Goal: Task Accomplishment & Management: Use online tool/utility

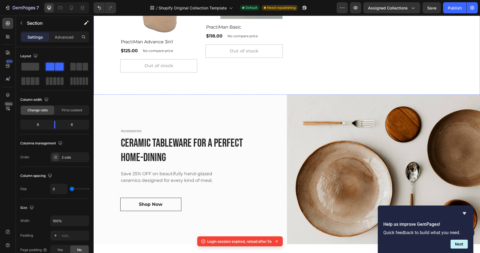
scroll to position [362, 0]
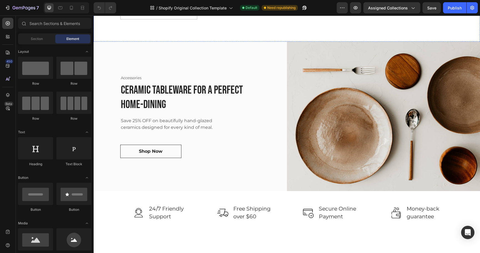
scroll to position [395, 0]
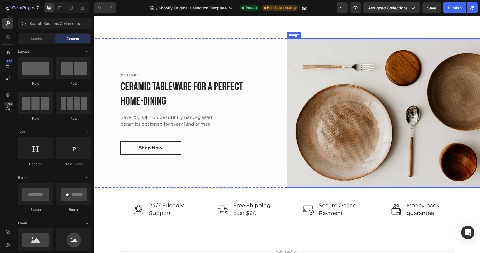
click at [351, 104] on img at bounding box center [383, 112] width 193 height 149
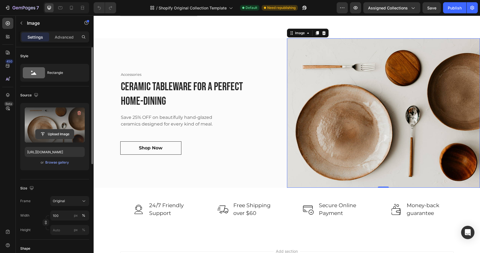
click at [61, 136] on input "file" at bounding box center [55, 133] width 38 height 9
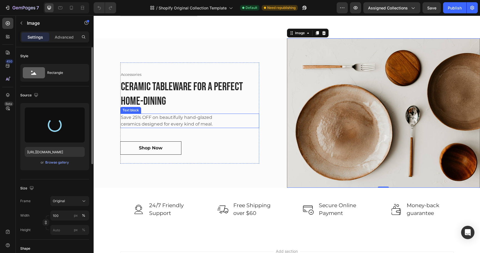
type input "[URL][DOMAIN_NAME]"
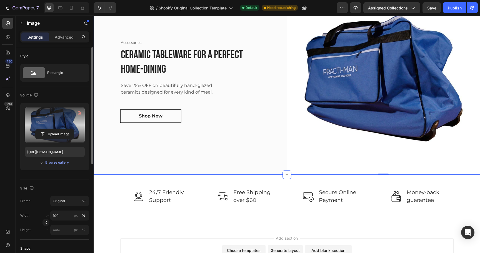
scroll to position [442, 0]
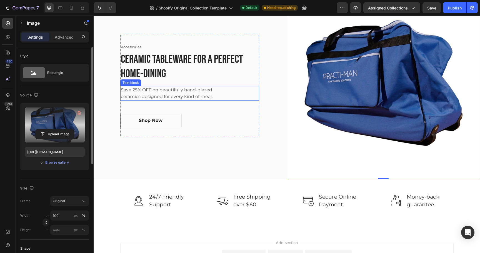
click at [189, 91] on p "Save 25% OFF on beautifully hand-glazed ceramics designed for every kind of mea…" at bounding box center [176, 93] width 110 height 13
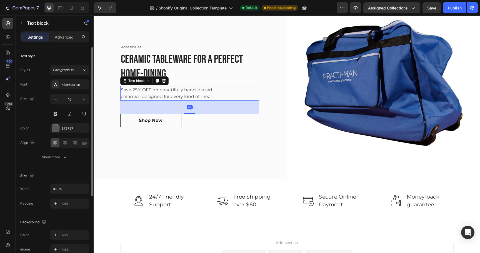
click at [189, 91] on p "Save 25% OFF on beautifully hand-glazed ceramics designed for every kind of mea…" at bounding box center [176, 93] width 110 height 13
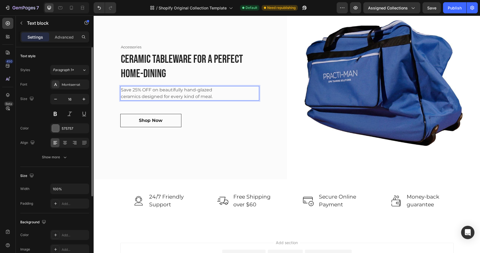
click at [189, 91] on p "Save 25% OFF on beautifully hand-glazed ceramics designed for every kind of mea…" at bounding box center [176, 93] width 110 height 13
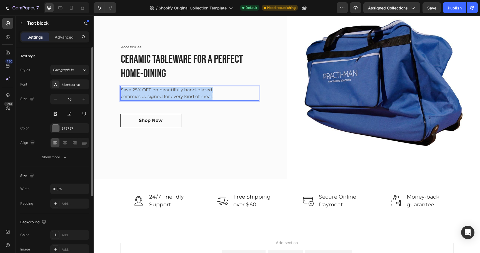
click at [189, 91] on p "Save 25% OFF on beautifully hand-glazed ceramics designed for every kind of mea…" at bounding box center [176, 93] width 110 height 13
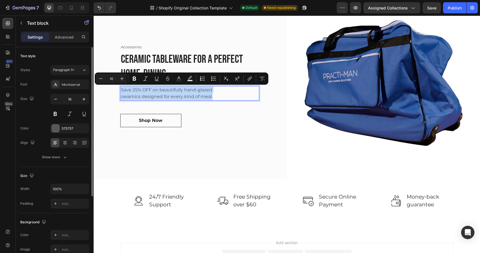
click at [216, 98] on p "Save 25% OFF on beautifully hand-glazed ceramics designed for every kind of mea…" at bounding box center [176, 93] width 110 height 13
drag, startPoint x: 216, startPoint y: 97, endPoint x: 117, endPoint y: 91, distance: 98.2
click at [117, 91] on div "Accessories Text block Ceramic Tableware for a perfect home-dining Heading Save…" at bounding box center [190, 85] width 193 height 187
click at [164, 95] on p "Save 25% OFF on beautifully hand-glazed ceramics designed for every kind of mea…" at bounding box center [176, 93] width 110 height 13
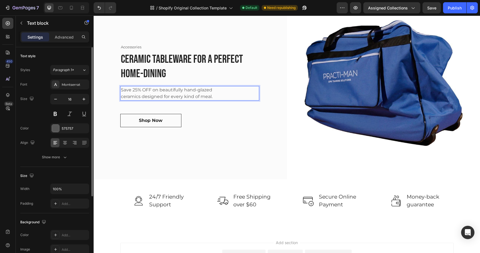
click at [164, 95] on p "Save 25% OFF on beautifully hand-glazed ceramics designed for every kind of mea…" at bounding box center [176, 93] width 110 height 13
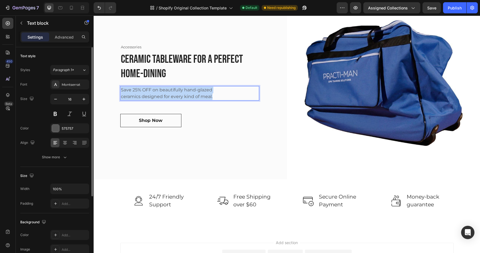
click at [164, 95] on p "Save 25% OFF on beautifully hand-glazed ceramics designed for every kind of mea…" at bounding box center [176, 93] width 110 height 13
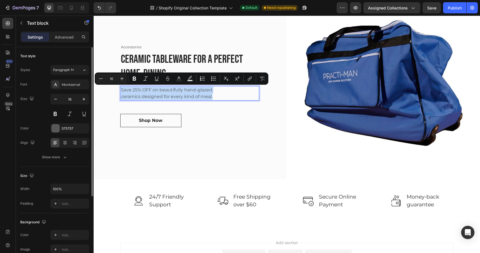
click at [214, 96] on p "Save 25% OFF on beautifully hand-glazed ceramics designed for every kind of mea…" at bounding box center [176, 93] width 110 height 13
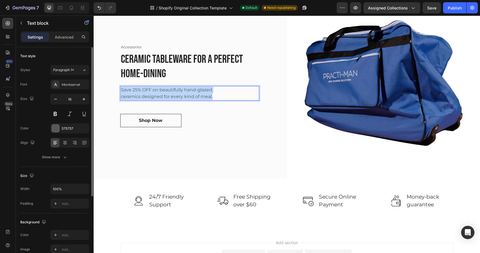
drag, startPoint x: 216, startPoint y: 97, endPoint x: 120, endPoint y: 90, distance: 96.3
click at [120, 90] on div "Save 25% OFF on beautifully hand-glazed ceramics designed for every kind of mea…" at bounding box center [175, 93] width 111 height 14
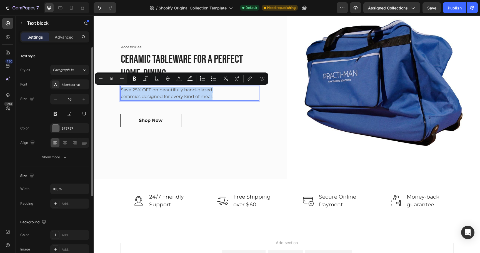
click at [155, 95] on p "Save 25% OFF on beautifully hand-glazed ceramics designed for every kind of mea…" at bounding box center [176, 93] width 110 height 13
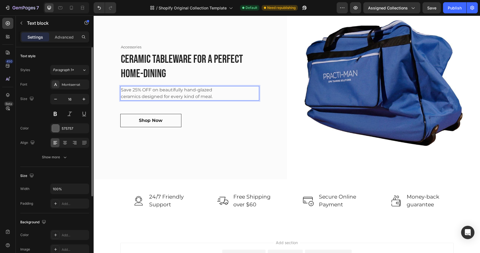
click at [155, 95] on p "Save 25% OFF on beautifully hand-glazed ceramics designed for every kind of mea…" at bounding box center [176, 93] width 110 height 13
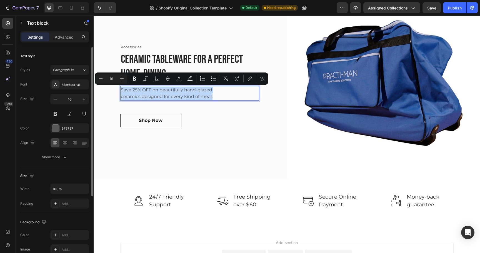
click at [218, 96] on p "Save 25% OFF on beautifully hand-glazed ceramics designed for every kind of mea…" at bounding box center [176, 93] width 110 height 13
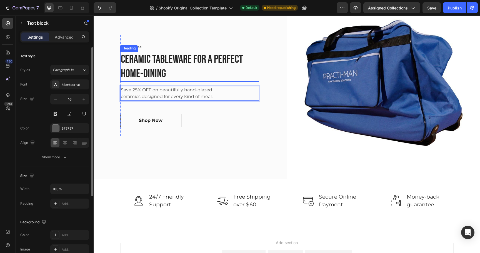
click at [196, 57] on p "Ceramic Tableware for a perfect home-dining" at bounding box center [190, 66] width 138 height 29
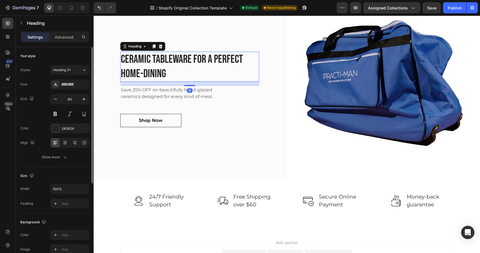
click at [196, 57] on p "Ceramic Tableware for a perfect home-dining" at bounding box center [190, 66] width 138 height 29
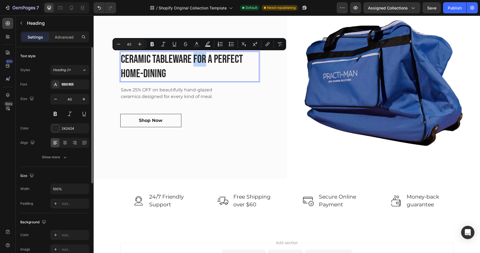
click at [196, 57] on p "Ceramic Tableware for a perfect home-dining" at bounding box center [190, 66] width 138 height 29
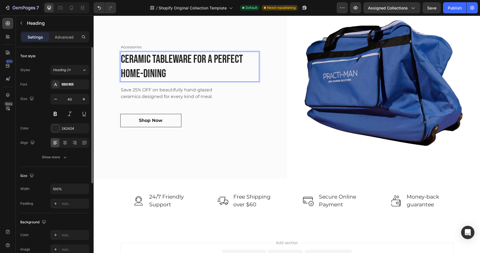
click at [196, 57] on p "Ceramic Tableware for a perfect home-dining" at bounding box center [190, 66] width 138 height 29
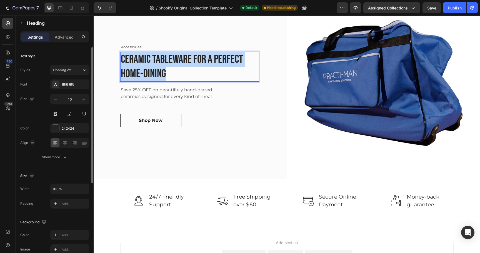
click at [196, 57] on p "Ceramic Tableware for a perfect home-dining" at bounding box center [190, 66] width 138 height 29
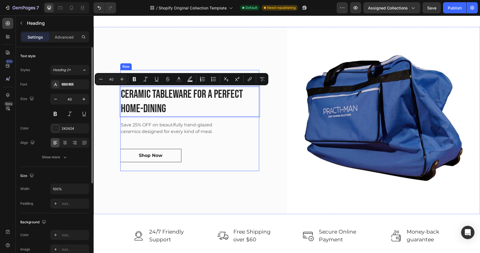
scroll to position [414, 0]
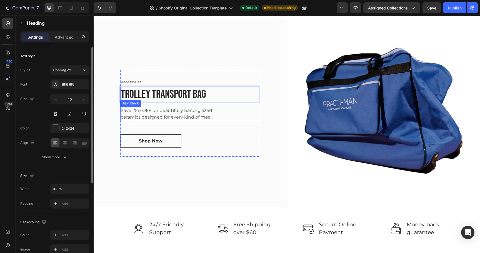
click at [159, 114] on p "Save 25% OFF on beautifully hand-glazed ceramics designed for every kind of mea…" at bounding box center [176, 113] width 110 height 13
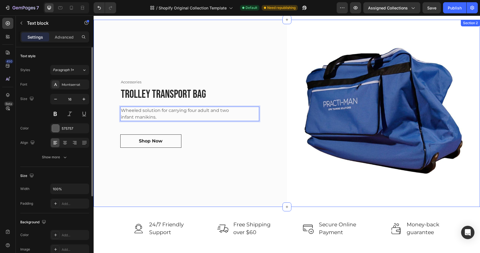
click at [173, 171] on div "Accessories Text block Trolley transport bag Heading Wheeled solution for carry…" at bounding box center [190, 113] width 193 height 187
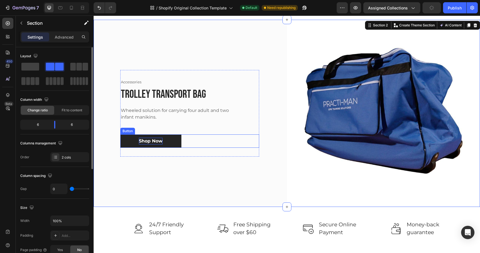
click at [155, 142] on div "Shop Now" at bounding box center [151, 141] width 24 height 7
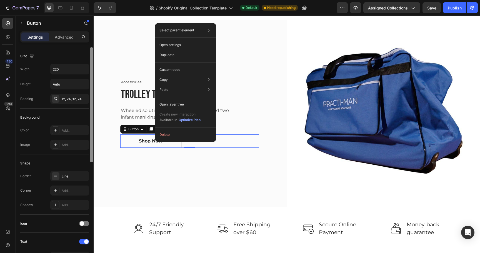
click at [92, 131] on div at bounding box center [91, 104] width 3 height 115
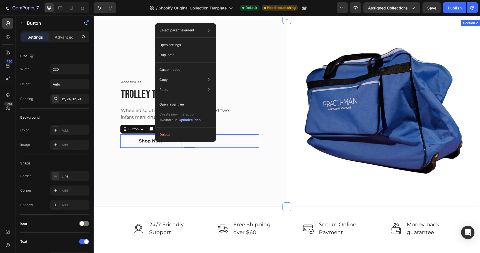
click at [110, 136] on div "Accessories Text block Trolley transport bag Heading Wheeled solution for carry…" at bounding box center [190, 113] width 193 height 187
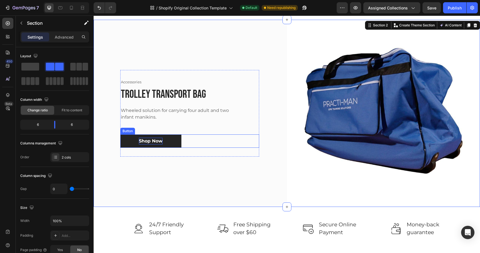
click at [139, 139] on div "Shop Now" at bounding box center [151, 141] width 24 height 7
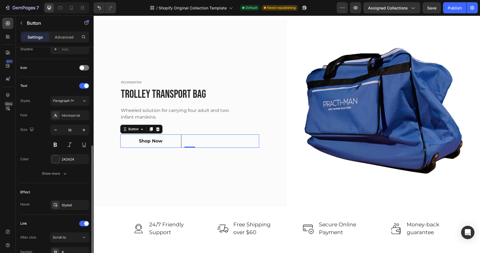
scroll to position [206, 0]
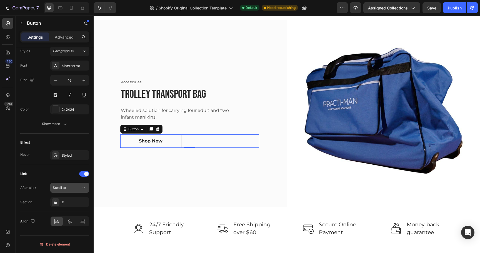
click at [68, 188] on div "Scroll to" at bounding box center [67, 187] width 28 height 5
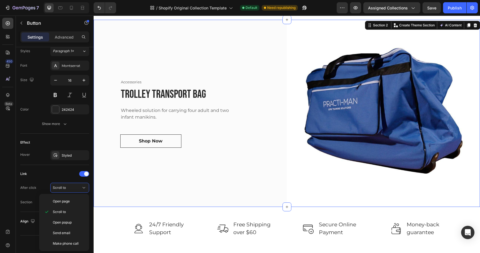
click at [134, 182] on div "Accessories Text block Trolley transport bag Heading Wheeled solution for carry…" at bounding box center [190, 113] width 193 height 187
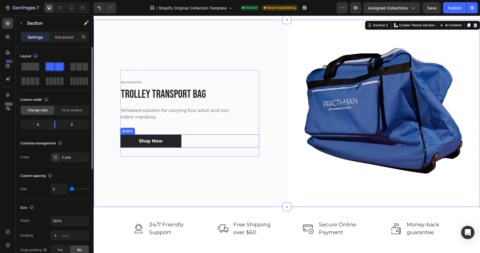
click at [150, 137] on link "Shop Now" at bounding box center [150, 140] width 61 height 13
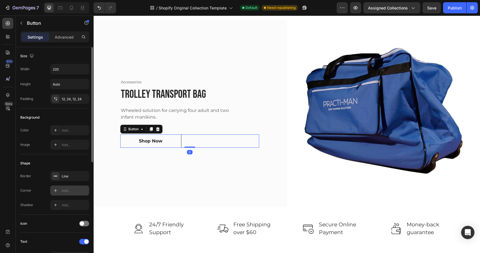
scroll to position [206, 0]
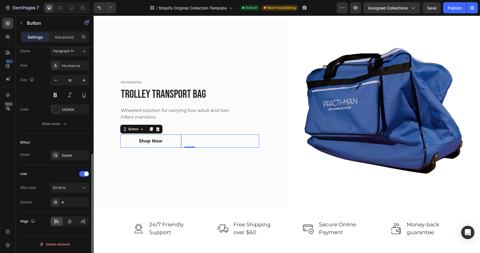
click at [24, 174] on div "Link" at bounding box center [23, 173] width 7 height 5
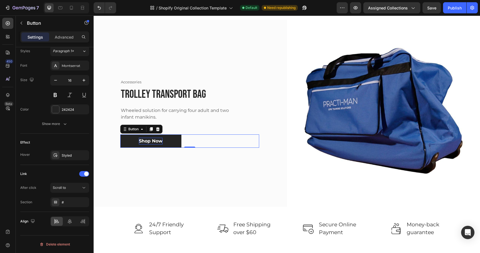
click at [151, 142] on div "Shop Now" at bounding box center [151, 141] width 24 height 7
click at [151, 142] on p "Shop Now" at bounding box center [151, 141] width 24 height 7
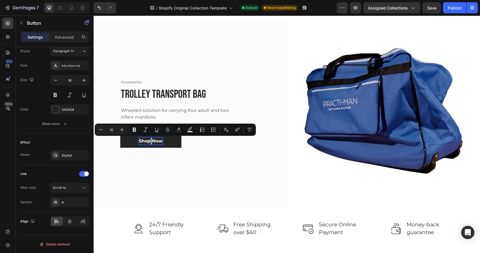
click at [151, 142] on p "Shop Now" at bounding box center [151, 141] width 24 height 7
click at [151, 144] on p "Shop Now" at bounding box center [151, 141] width 24 height 7
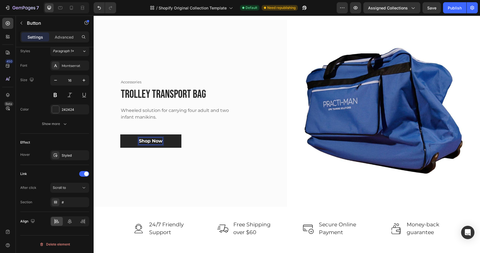
click at [150, 142] on p "Shop Now" at bounding box center [151, 141] width 24 height 7
click at [152, 142] on p "Shop Now" at bounding box center [151, 141] width 24 height 7
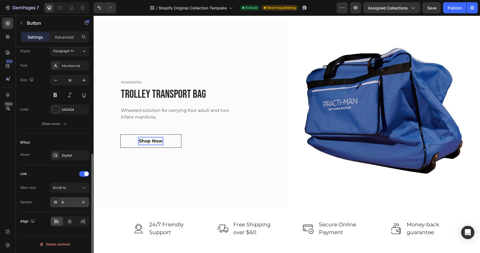
click at [68, 203] on div "#" at bounding box center [70, 202] width 16 height 5
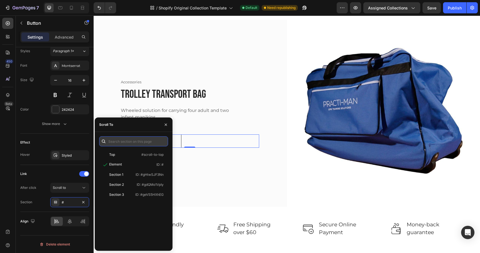
click at [125, 141] on input "text" at bounding box center [133, 141] width 69 height 10
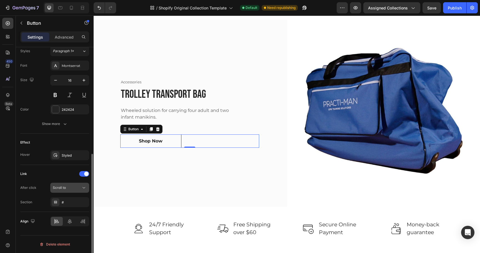
click at [80, 186] on div "Scroll to" at bounding box center [67, 187] width 28 height 5
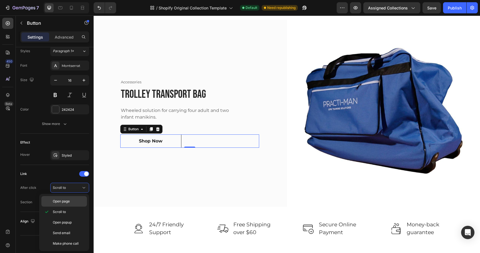
click at [76, 202] on p "Open page" at bounding box center [69, 201] width 32 height 5
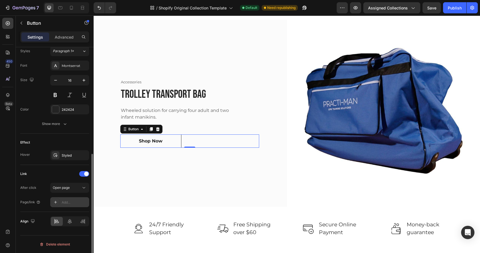
click at [71, 201] on div "Add..." at bounding box center [75, 202] width 26 height 5
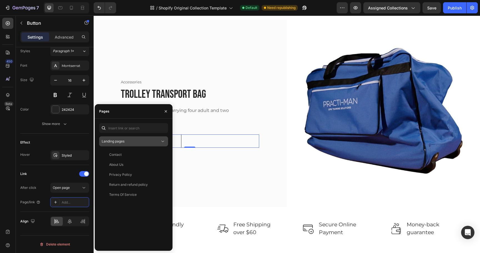
click at [122, 141] on span "Landing pages" at bounding box center [113, 141] width 23 height 4
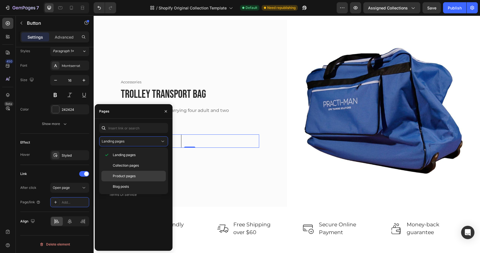
click at [136, 175] on p "Product pages" at bounding box center [138, 176] width 51 height 5
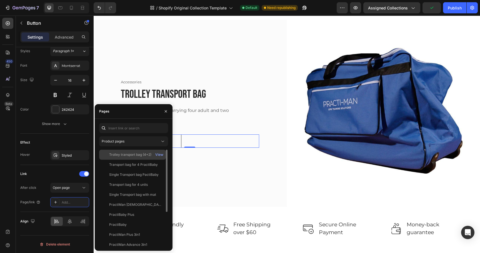
click at [139, 156] on div "Trolley transport bag (4+2)" at bounding box center [130, 154] width 42 height 5
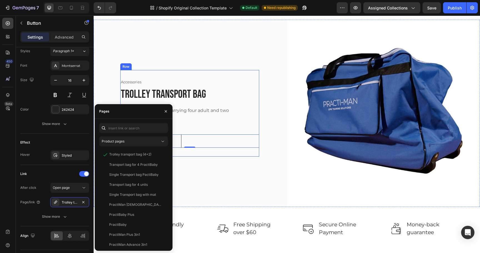
click at [258, 105] on div "Accessories Text block Trolley transport bag Heading Wheeled solution for carry…" at bounding box center [189, 113] width 139 height 69
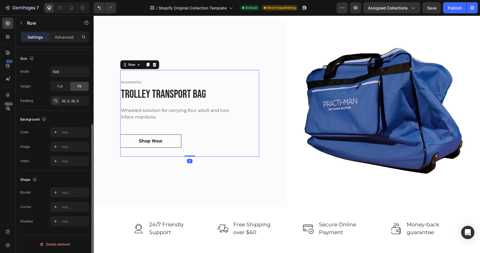
scroll to position [0, 0]
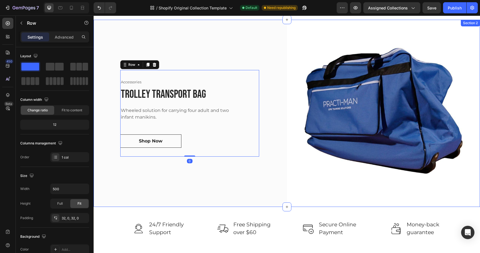
click at [248, 179] on div "Accessories Text block Trolley transport bag Heading Wheeled solution for carry…" at bounding box center [190, 113] width 193 height 187
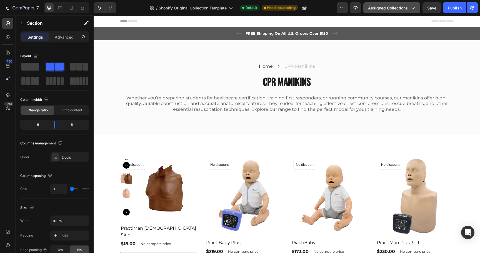
click at [406, 11] on button "Assigned Collections" at bounding box center [391, 7] width 57 height 11
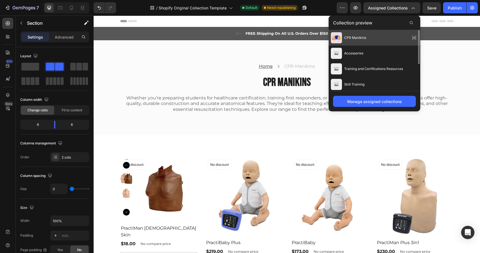
click at [384, 40] on div "CPR Manikins" at bounding box center [375, 38] width 92 height 16
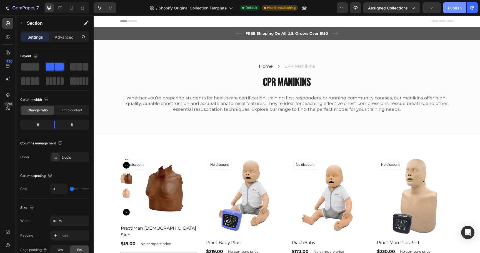
click at [458, 9] on div "Publish" at bounding box center [455, 8] width 14 height 6
